Goal: Task Accomplishment & Management: Manage account settings

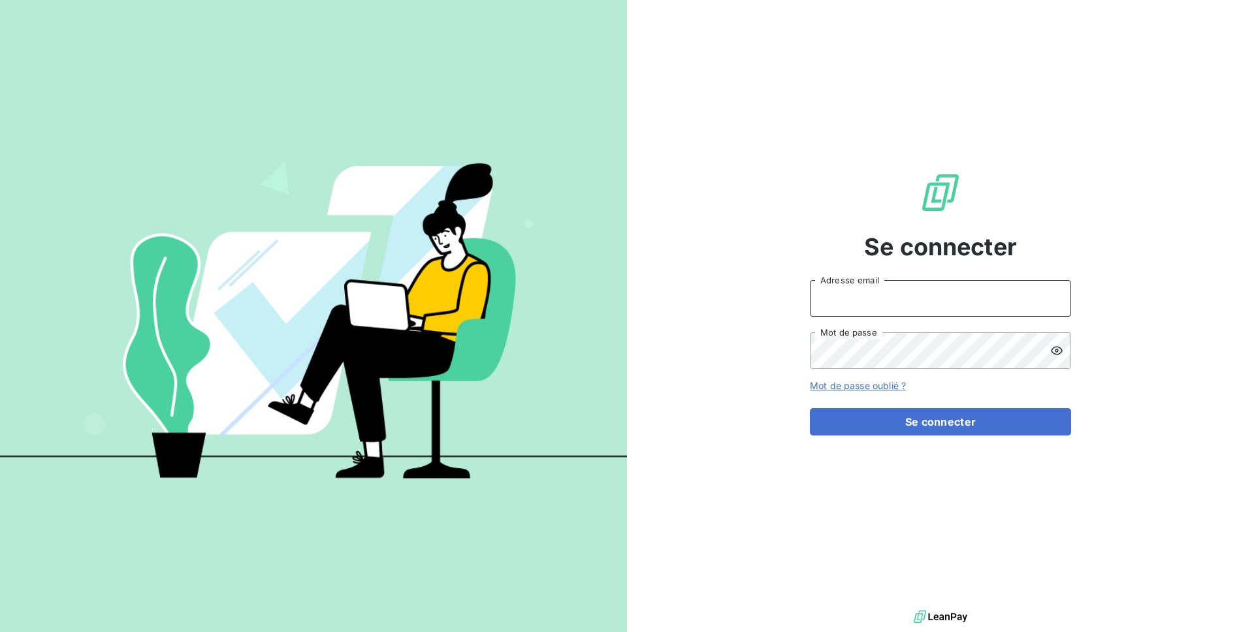
click at [867, 302] on input "Adresse email" at bounding box center [940, 298] width 261 height 37
type input "admin@evolumag"
click at [810, 408] on button "Se connecter" at bounding box center [940, 421] width 261 height 27
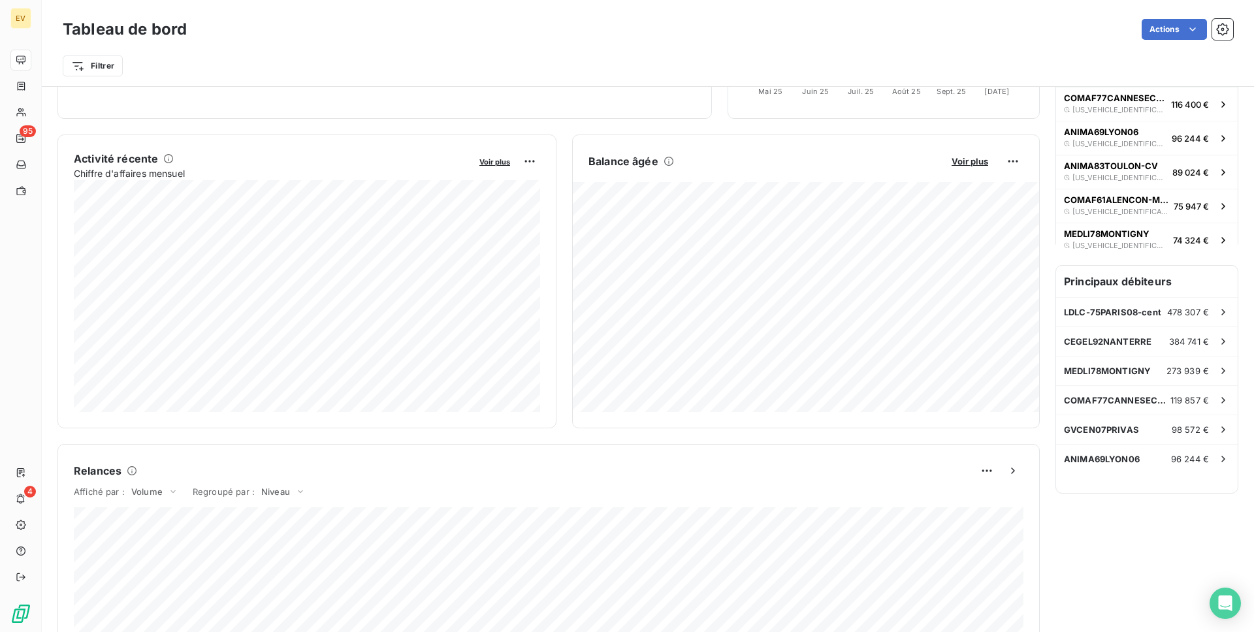
scroll to position [39, 0]
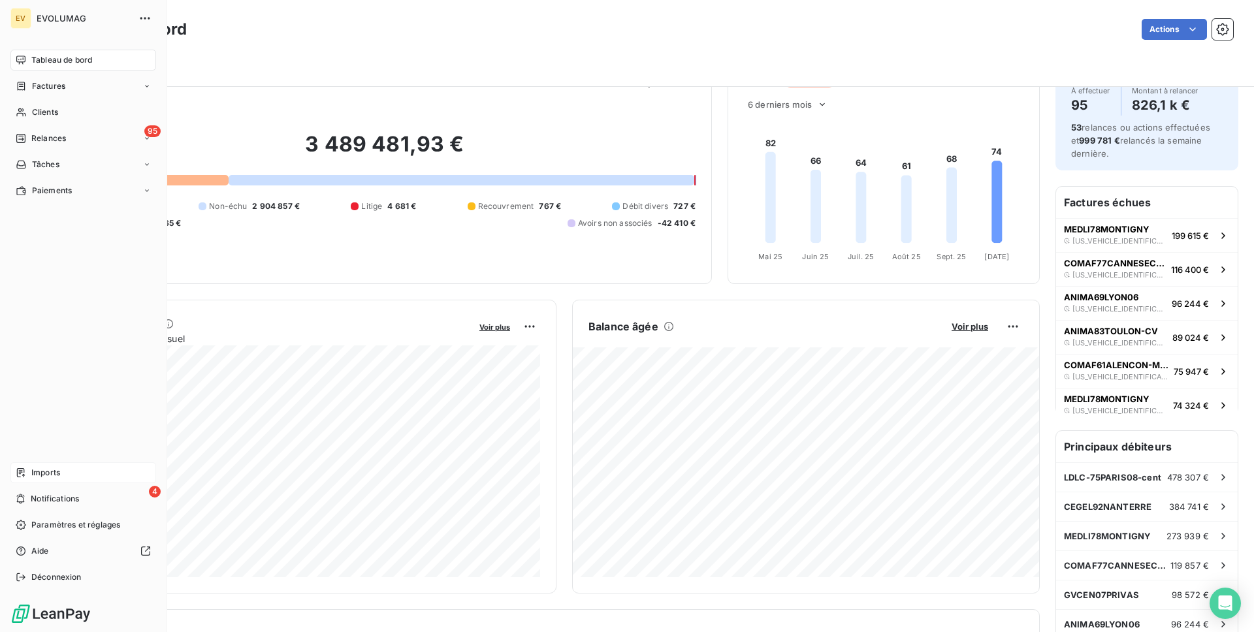
click at [58, 467] on span "Imports" at bounding box center [45, 473] width 29 height 12
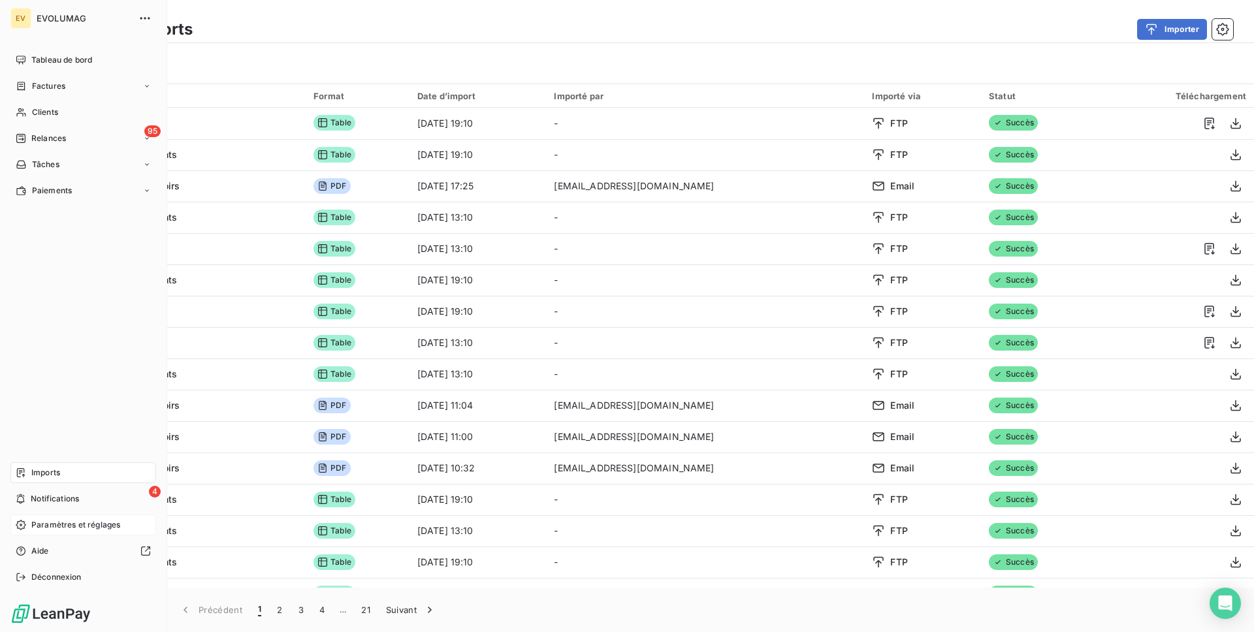
click at [39, 519] on span "Paramètres et réglages" at bounding box center [75, 525] width 89 height 12
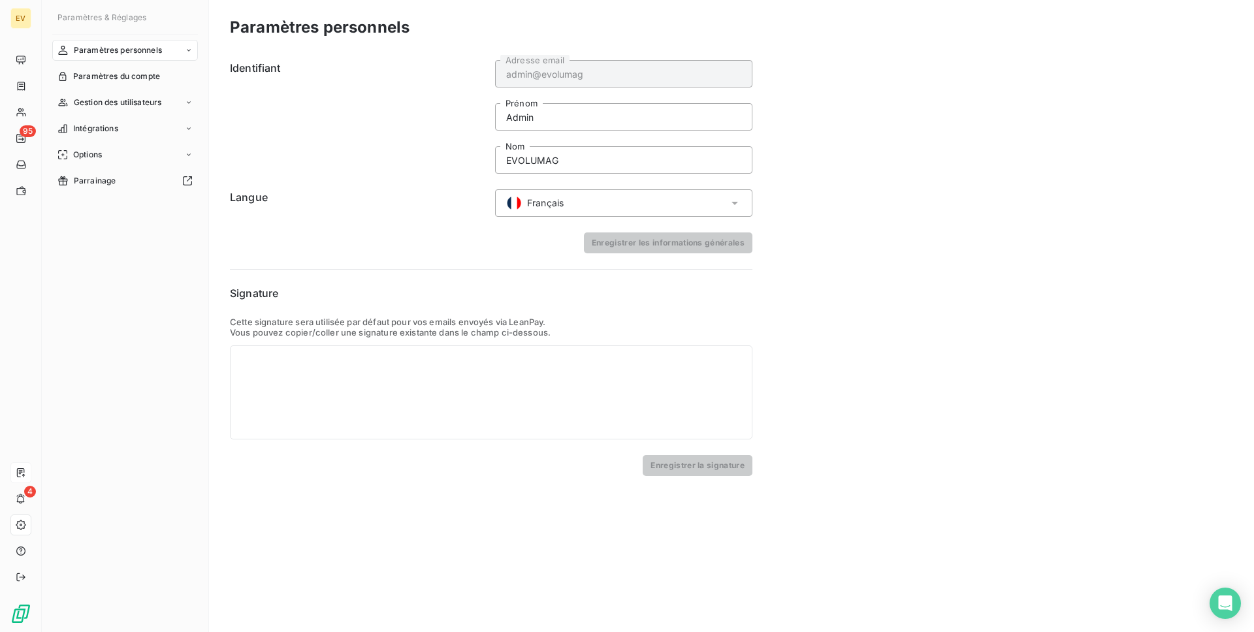
click at [91, 142] on nav "Paramètres personnels Paramètres du compte Gestion des utilisateurs Intégration…" at bounding box center [125, 116] width 146 height 152
click at [97, 133] on span "Intégrations" at bounding box center [95, 129] width 45 height 12
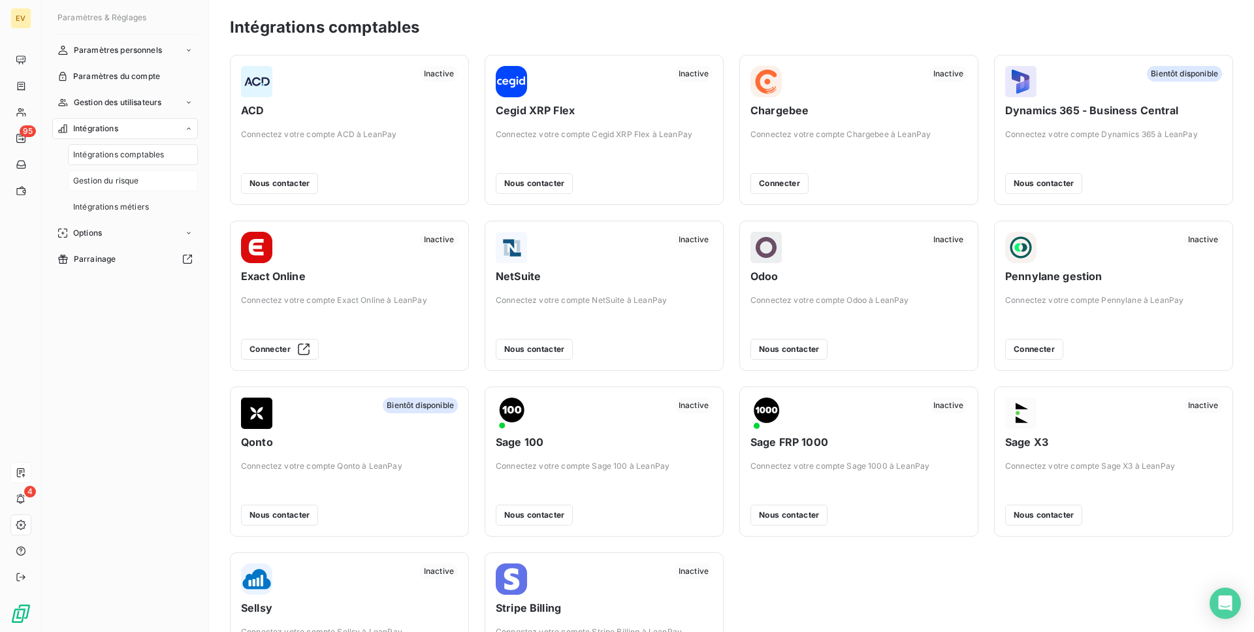
click at [136, 191] on div "Gestion du risque" at bounding box center [133, 180] width 130 height 21
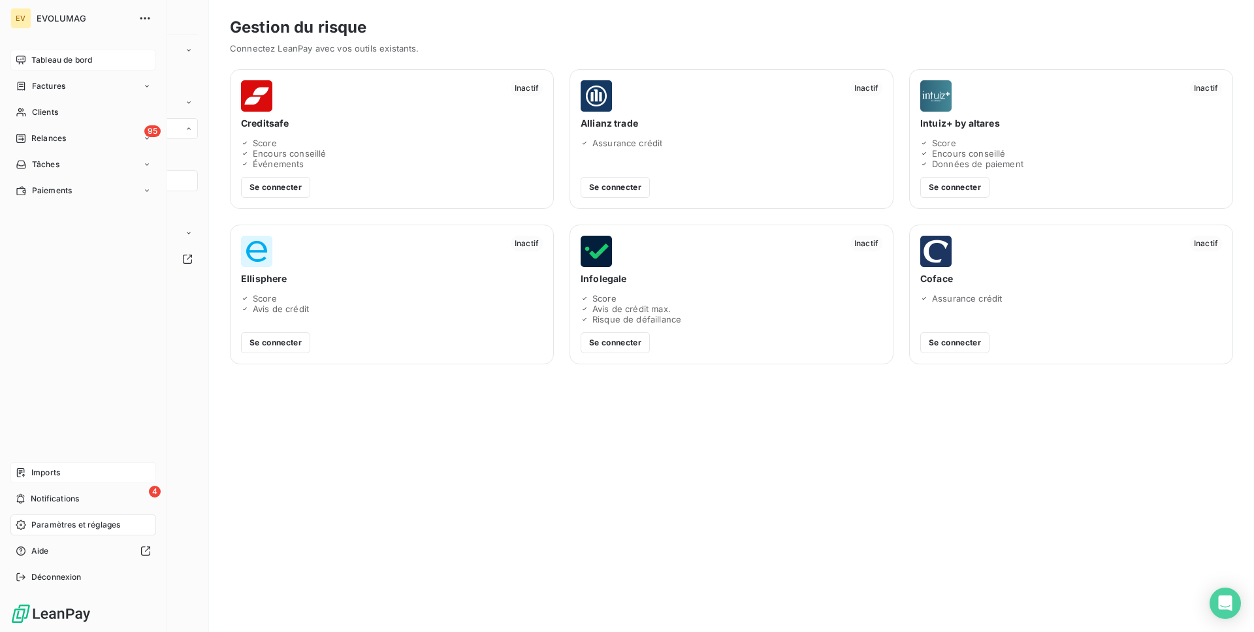
click at [55, 59] on span "Tableau de bord" at bounding box center [61, 60] width 61 height 12
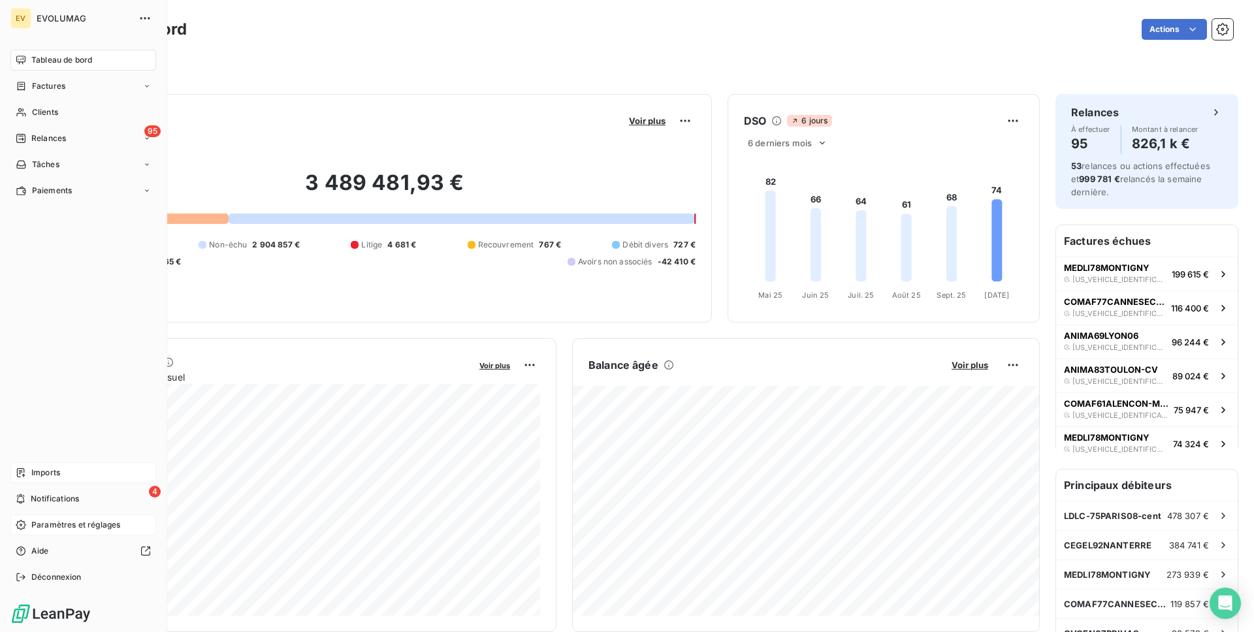
click at [37, 528] on span "Paramètres et réglages" at bounding box center [75, 525] width 89 height 12
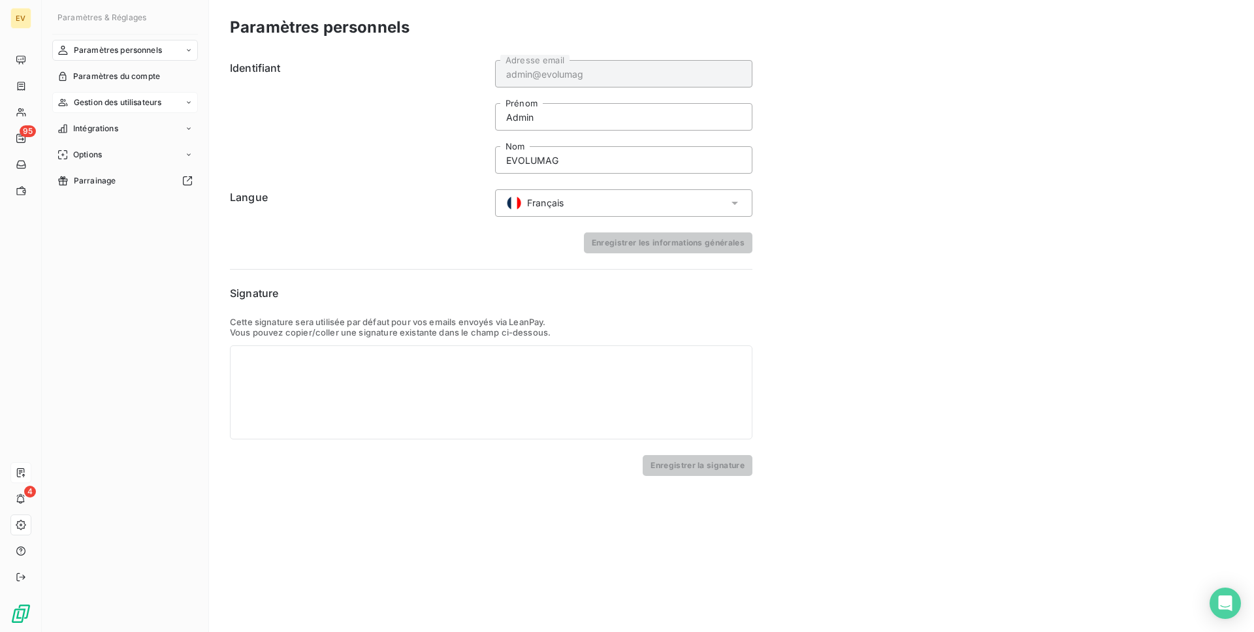
click at [120, 103] on span "Gestion des utilisateurs" at bounding box center [118, 103] width 88 height 12
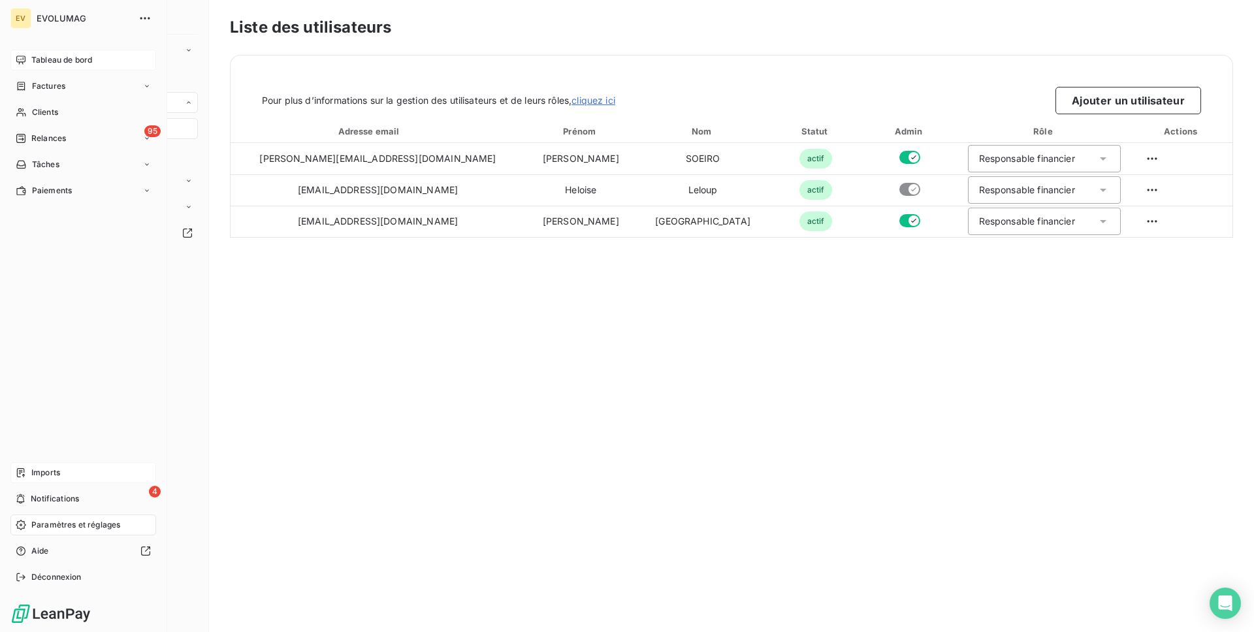
click at [60, 63] on span "Tableau de bord" at bounding box center [61, 60] width 61 height 12
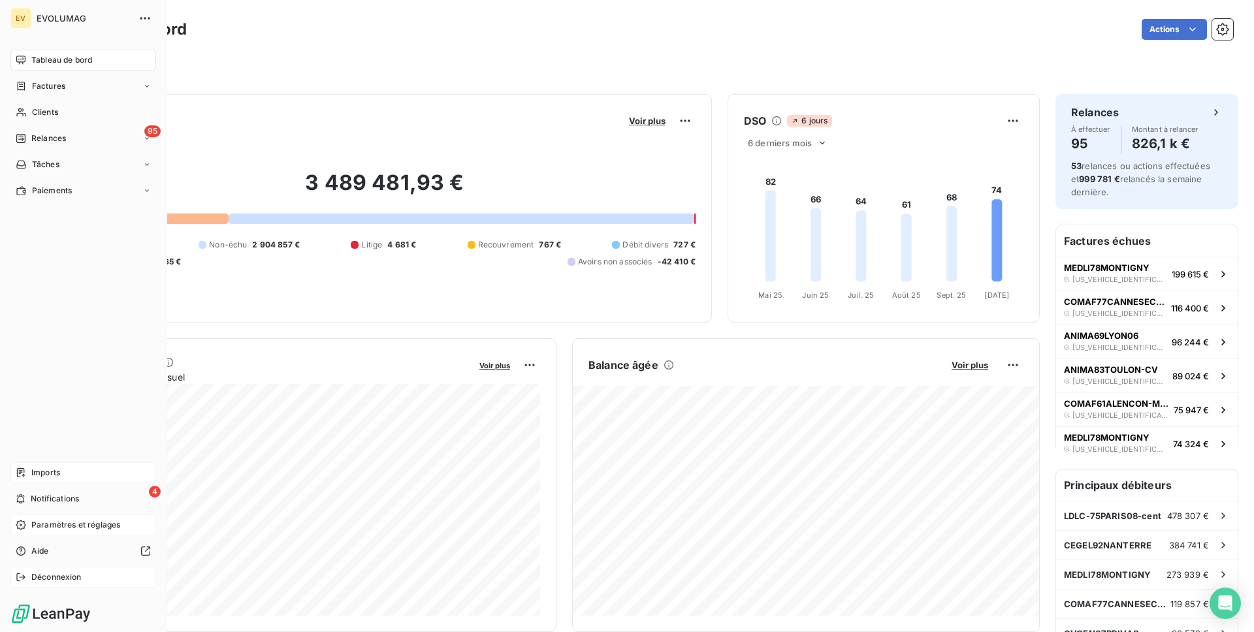
click at [43, 581] on span "Déconnexion" at bounding box center [56, 577] width 50 height 12
